Goal: Navigation & Orientation: Find specific page/section

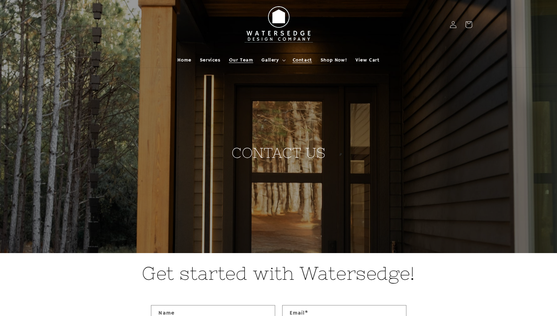
click at [250, 59] on span "Our Team" at bounding box center [241, 60] width 24 height 6
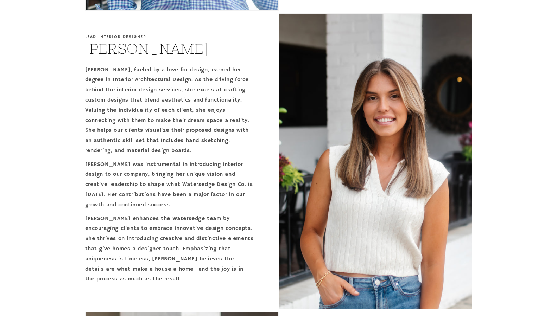
scroll to position [551, 0]
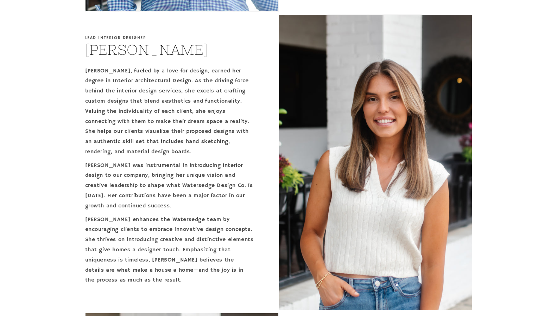
click at [336, 195] on img at bounding box center [375, 162] width 193 height 295
click at [116, 73] on p "Presley, fueled by a love for design, earned her degree in Interior Architectur…" at bounding box center [169, 111] width 169 height 91
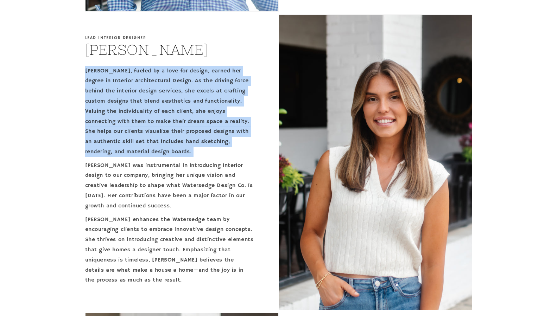
click at [116, 73] on p "Presley, fueled by a love for design, earned her degree in Interior Architectur…" at bounding box center [169, 111] width 169 height 91
click at [129, 138] on p "Presley, fueled by a love for design, earned her degree in Interior Architectur…" at bounding box center [169, 111] width 169 height 91
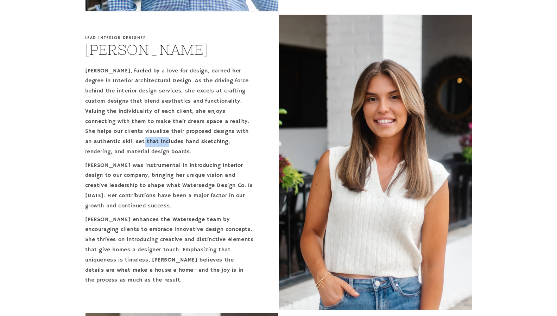
click at [129, 138] on p "Presley, fueled by a love for design, earned her degree in Interior Architectur…" at bounding box center [169, 111] width 169 height 91
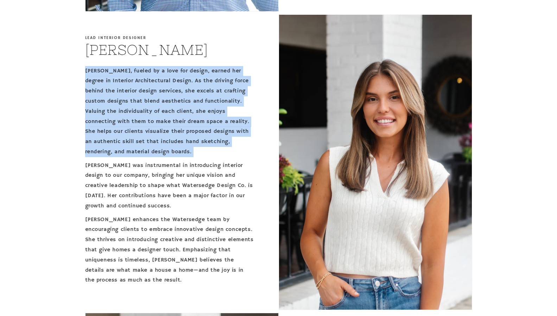
click at [129, 138] on p "Presley, fueled by a love for design, earned her degree in Interior Architectur…" at bounding box center [169, 111] width 169 height 91
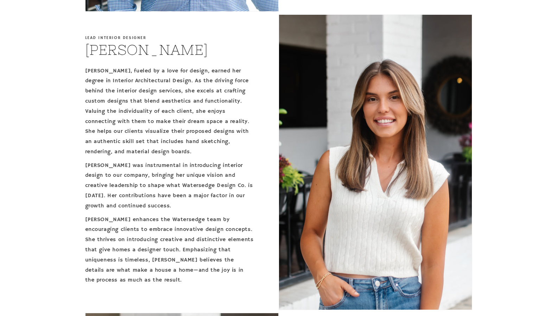
click at [126, 159] on div "Presley, fueled by a love for design, earned her degree in Interior Architectur…" at bounding box center [169, 176] width 169 height 220
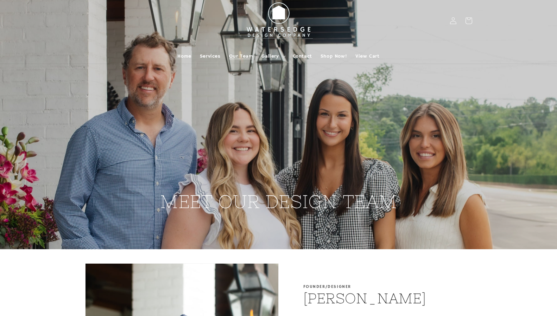
scroll to position [0, 0]
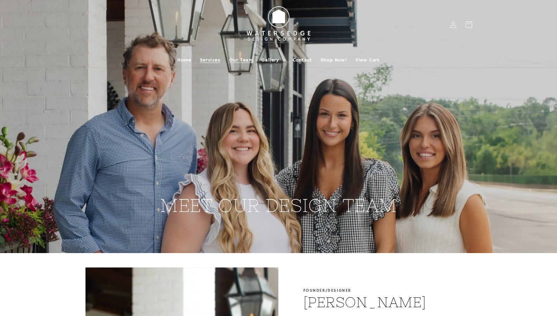
click at [212, 61] on span "Services" at bounding box center [210, 60] width 21 height 6
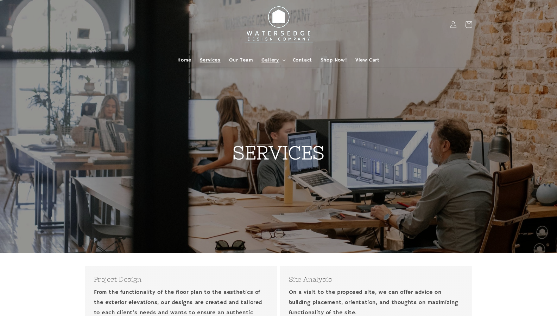
click at [276, 61] on span "Gallery" at bounding box center [269, 60] width 17 height 6
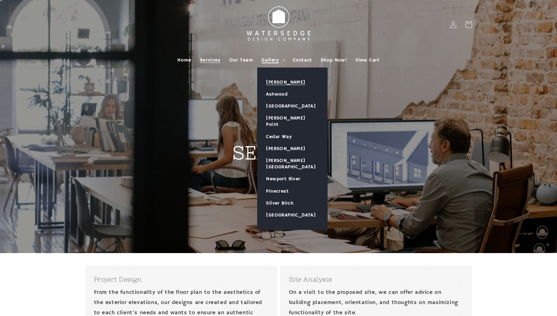
click at [274, 82] on link "[PERSON_NAME]" at bounding box center [292, 82] width 70 height 12
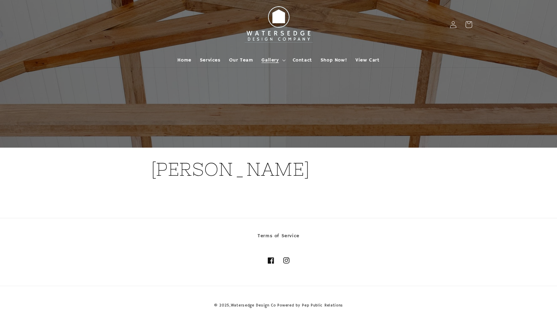
scroll to position [6, 0]
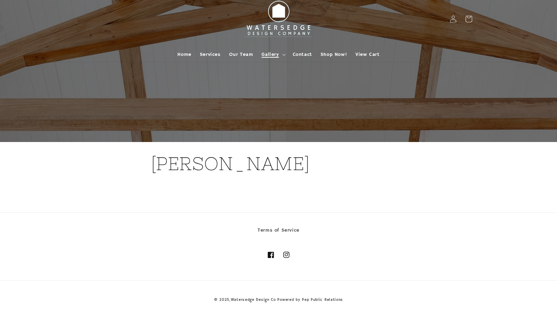
click at [267, 53] on span "Gallery" at bounding box center [269, 54] width 17 height 6
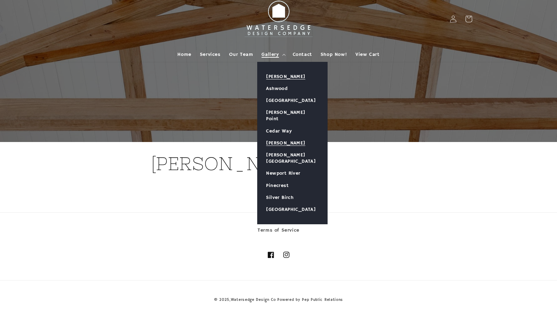
click at [269, 137] on link "[PERSON_NAME]" at bounding box center [292, 143] width 70 height 12
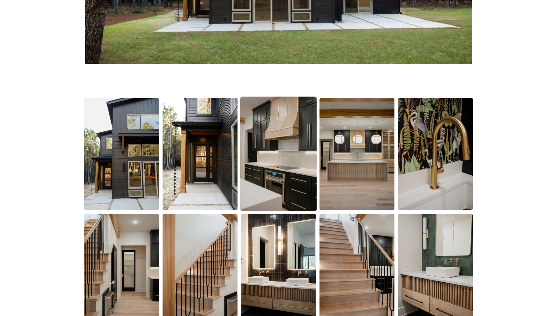
scroll to position [387, 0]
